Goal: Find contact information: Obtain details needed to contact an individual or organization

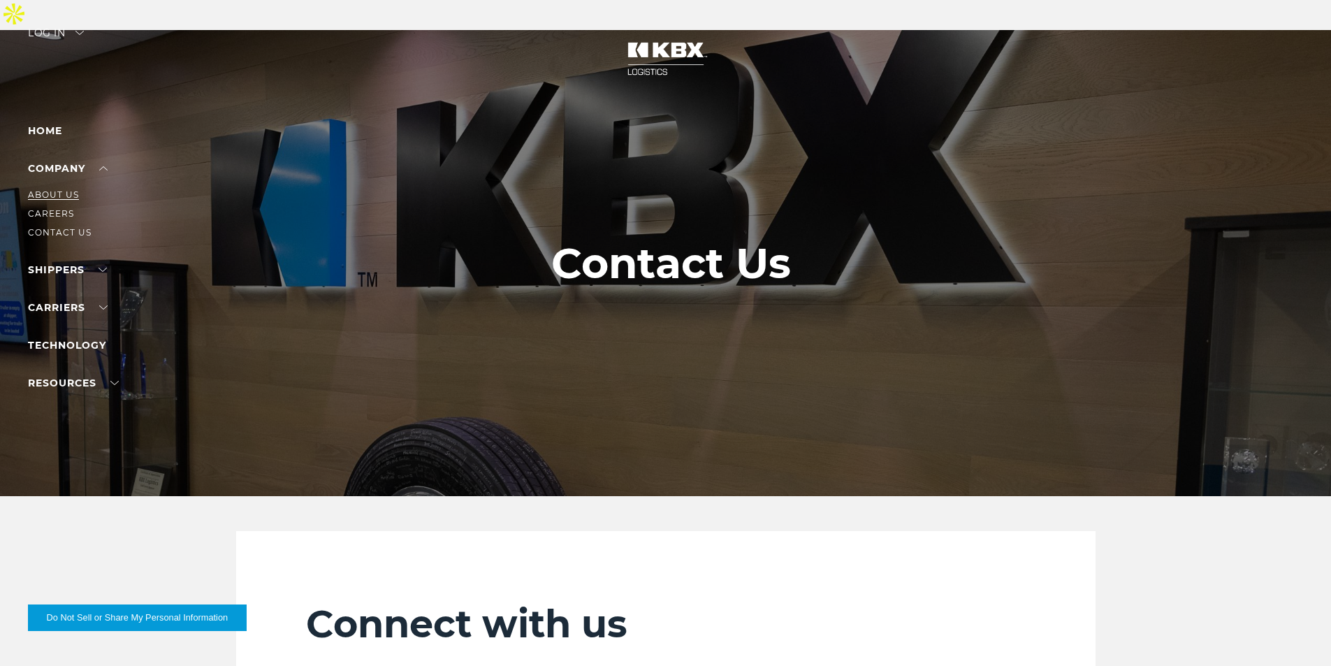
click at [65, 194] on link "About Us" at bounding box center [53, 194] width 51 height 10
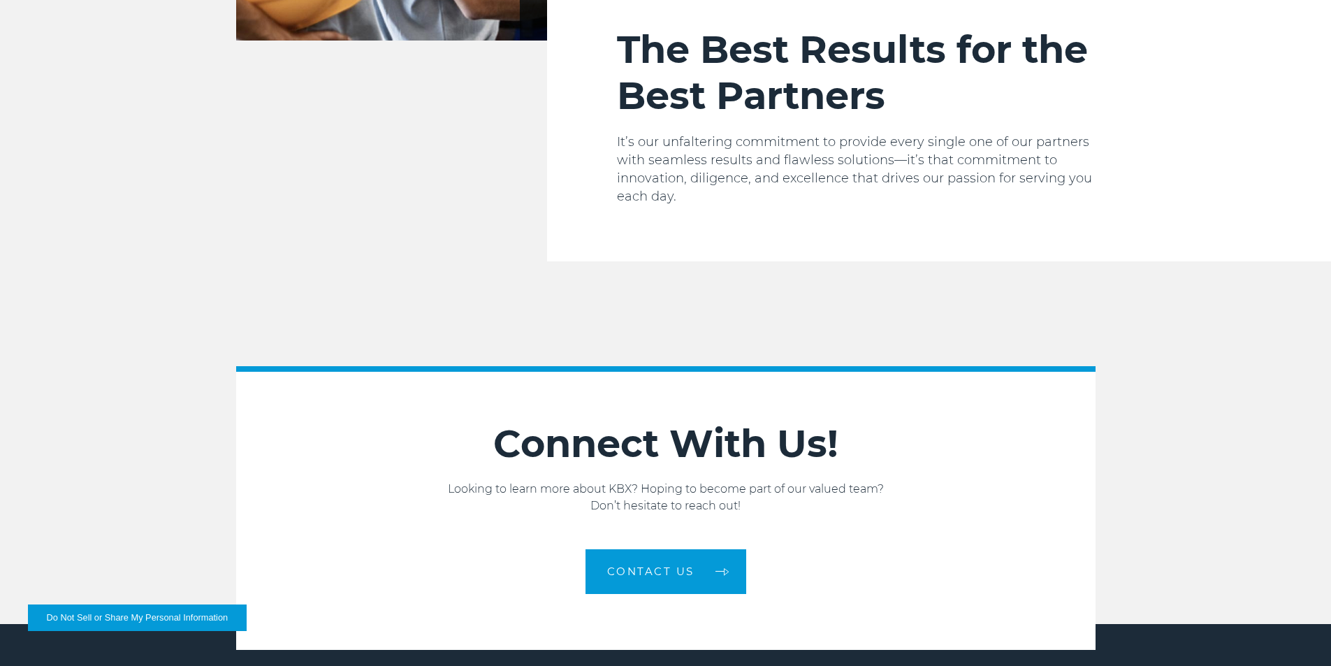
scroll to position [2306, 0]
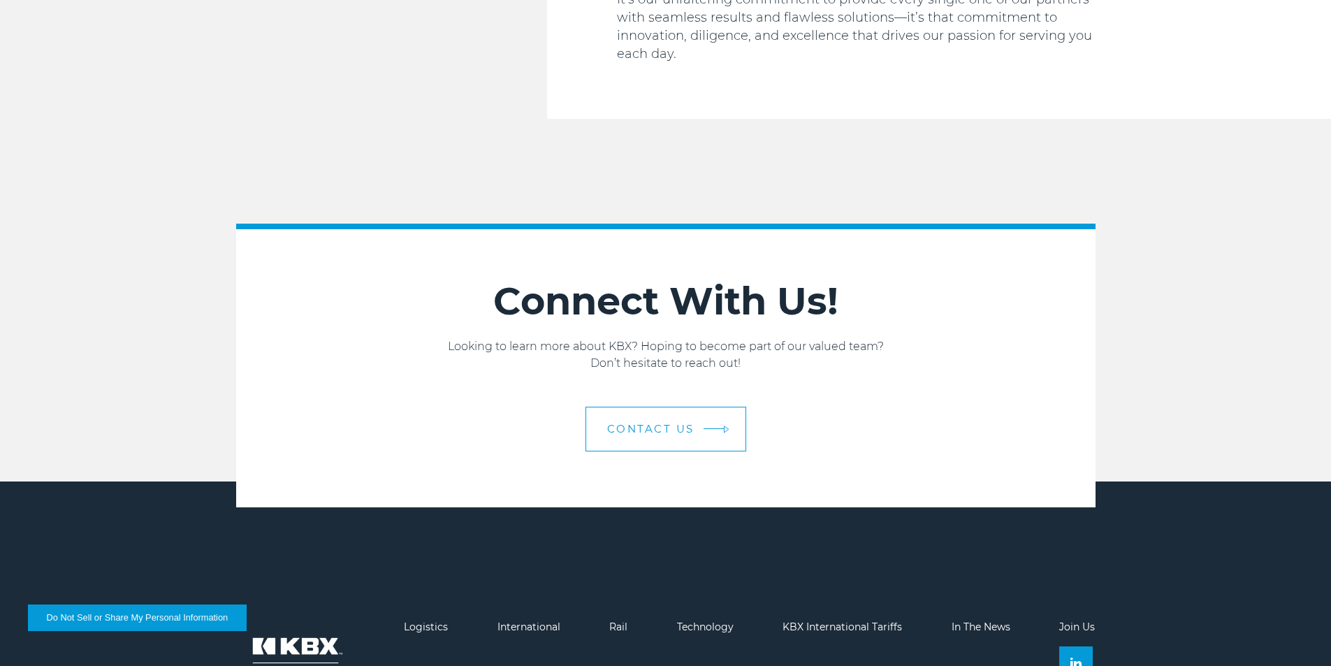
click at [674, 407] on link "Contact us" at bounding box center [665, 429] width 161 height 45
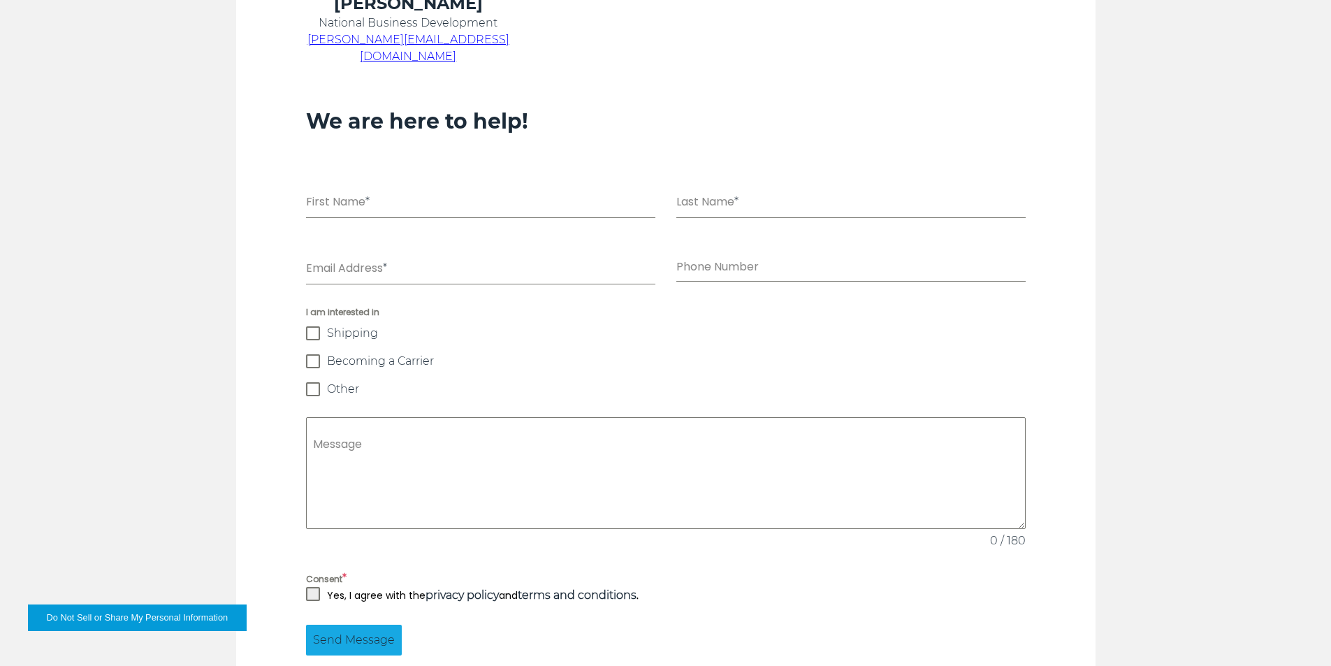
scroll to position [632, 0]
